Goal: Check status: Check status

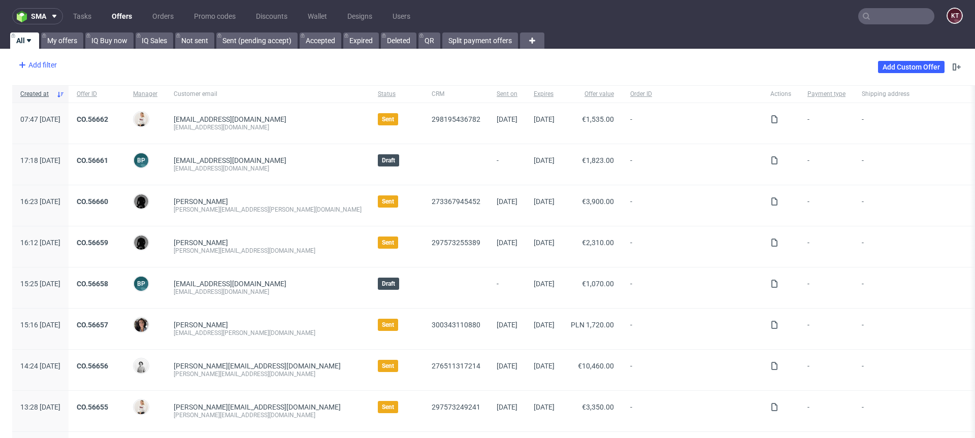
click at [51, 65] on div "Add filter" at bounding box center [36, 65] width 45 height 16
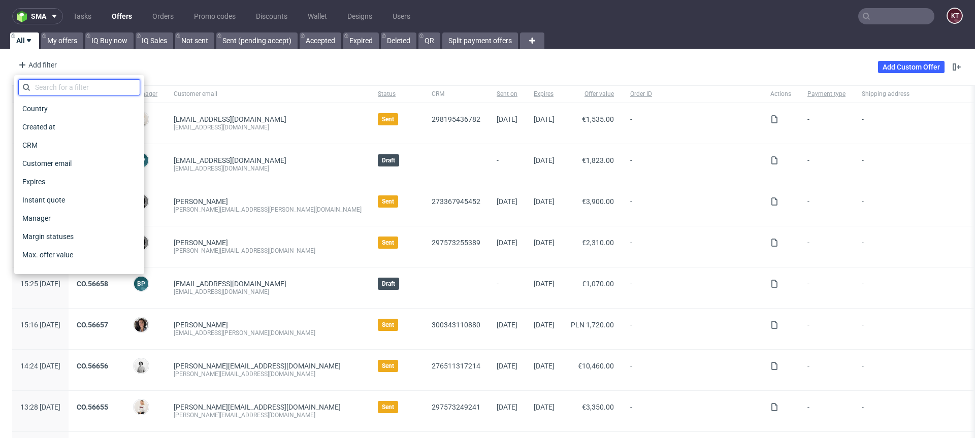
click at [103, 87] on input "text" at bounding box center [79, 87] width 122 height 16
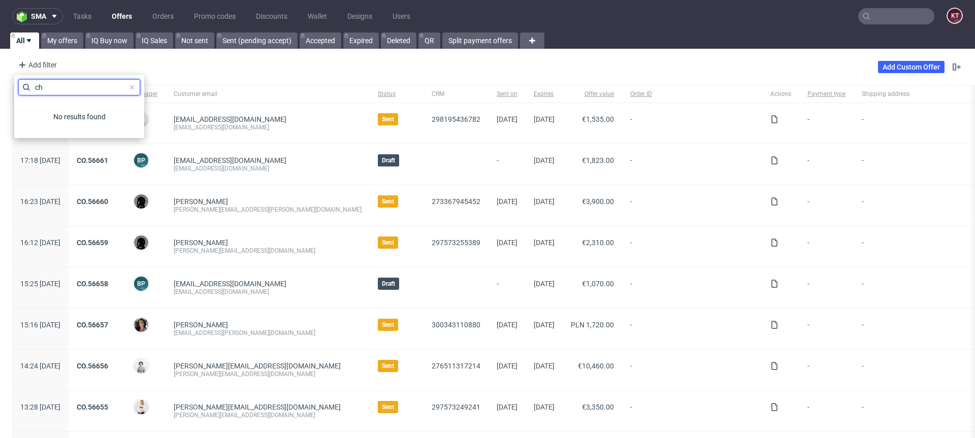
type input "c"
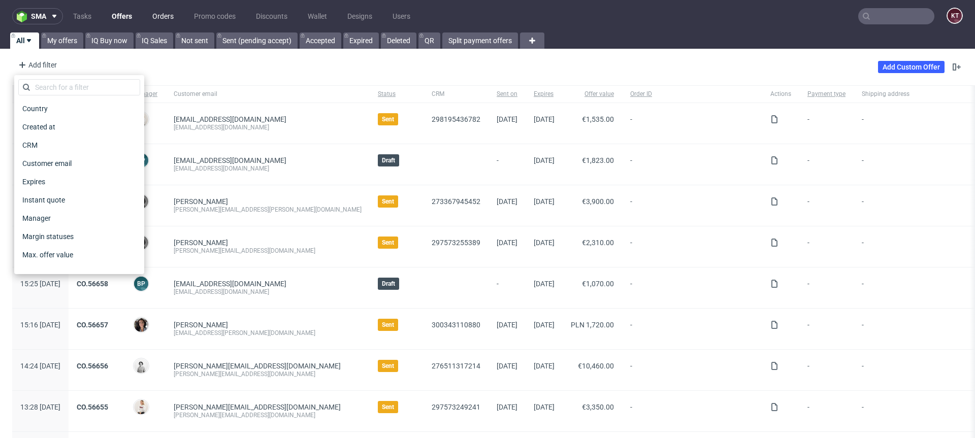
click at [172, 15] on link "Orders" at bounding box center [163, 16] width 34 height 16
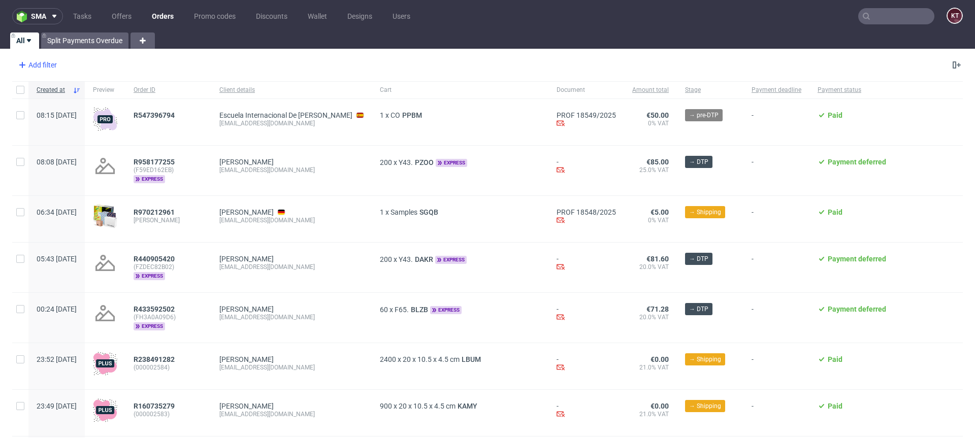
click at [40, 61] on div "Add filter" at bounding box center [36, 65] width 45 height 16
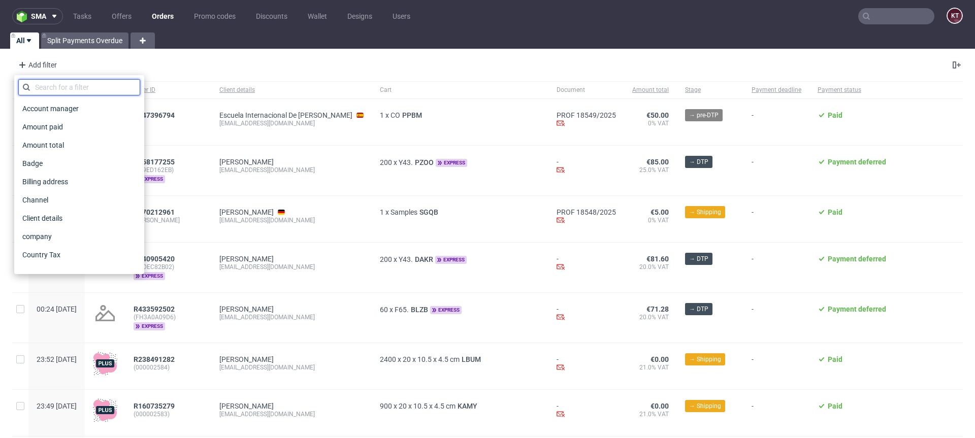
click at [89, 84] on input "text" at bounding box center [79, 87] width 122 height 16
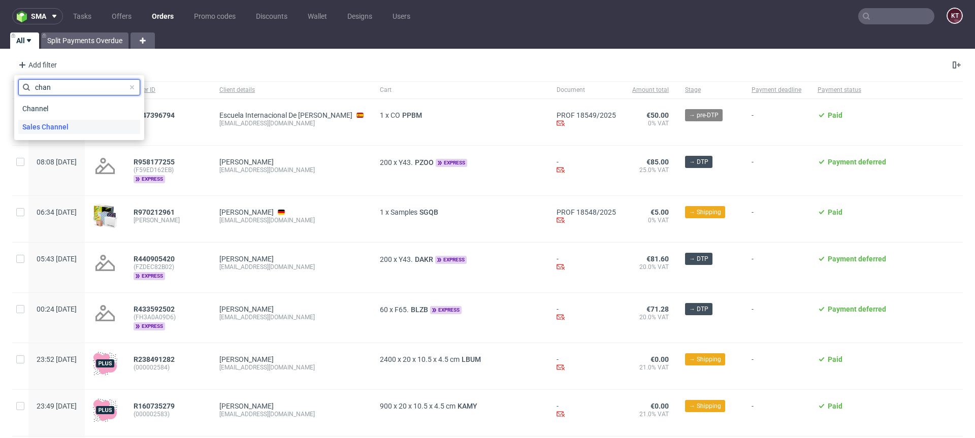
type input "chan"
click at [64, 127] on span "Sales Channel" at bounding box center [45, 127] width 54 height 14
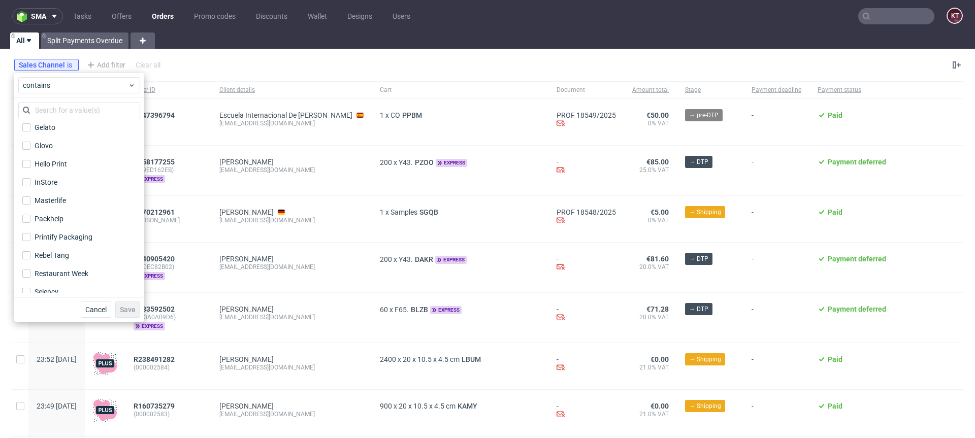
scroll to position [137, 0]
click at [96, 234] on label "Printify Packaging" at bounding box center [79, 232] width 122 height 14
click at [30, 234] on input "Printify Packaging" at bounding box center [26, 233] width 8 height 8
checkbox input "true"
click at [132, 311] on span "Save" at bounding box center [128, 309] width 16 height 7
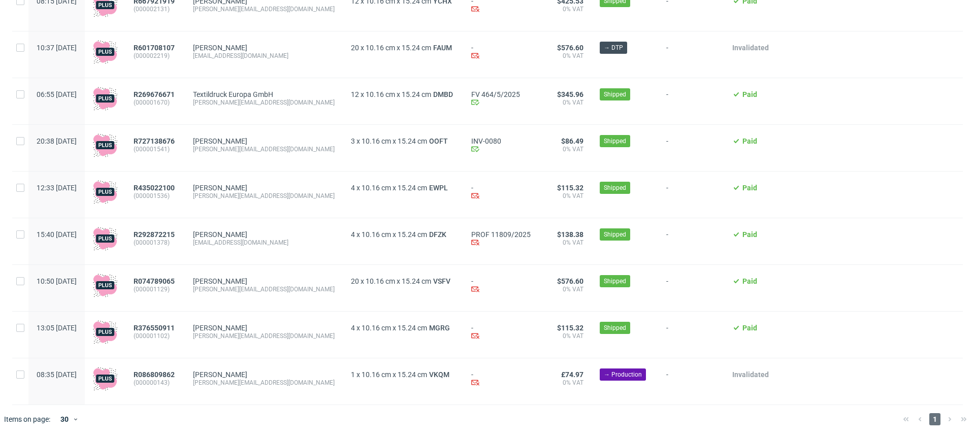
scroll to position [0, 0]
